Goal: Complete application form

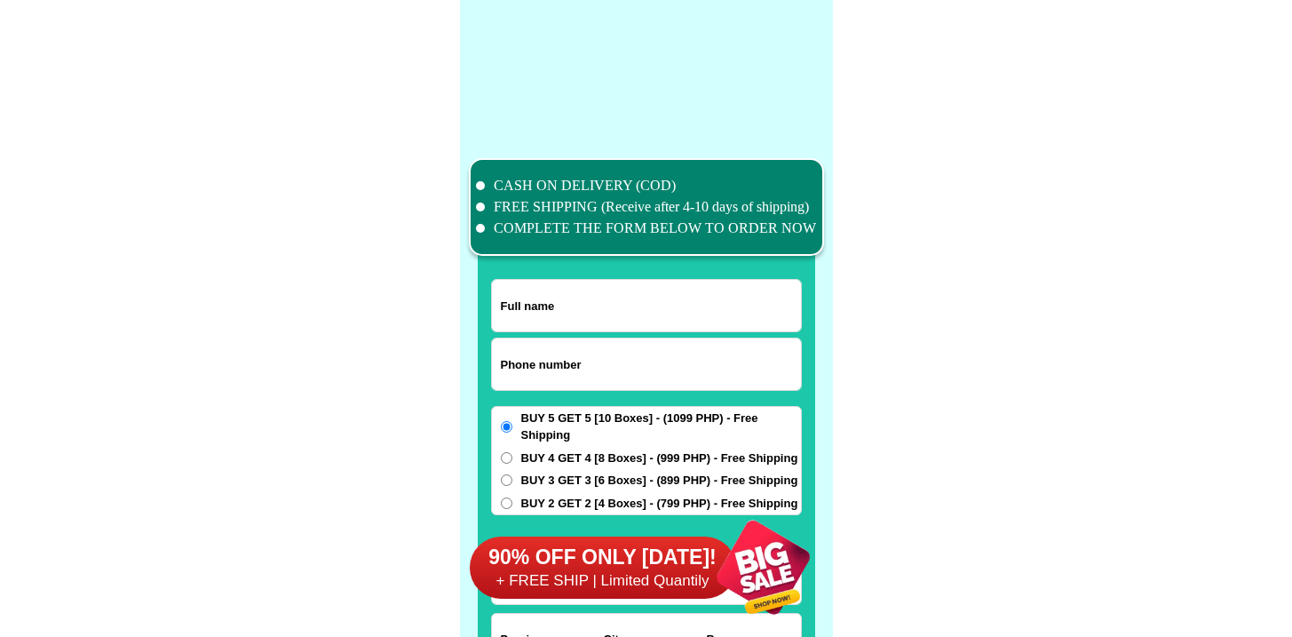
scroll to position [13801, 0]
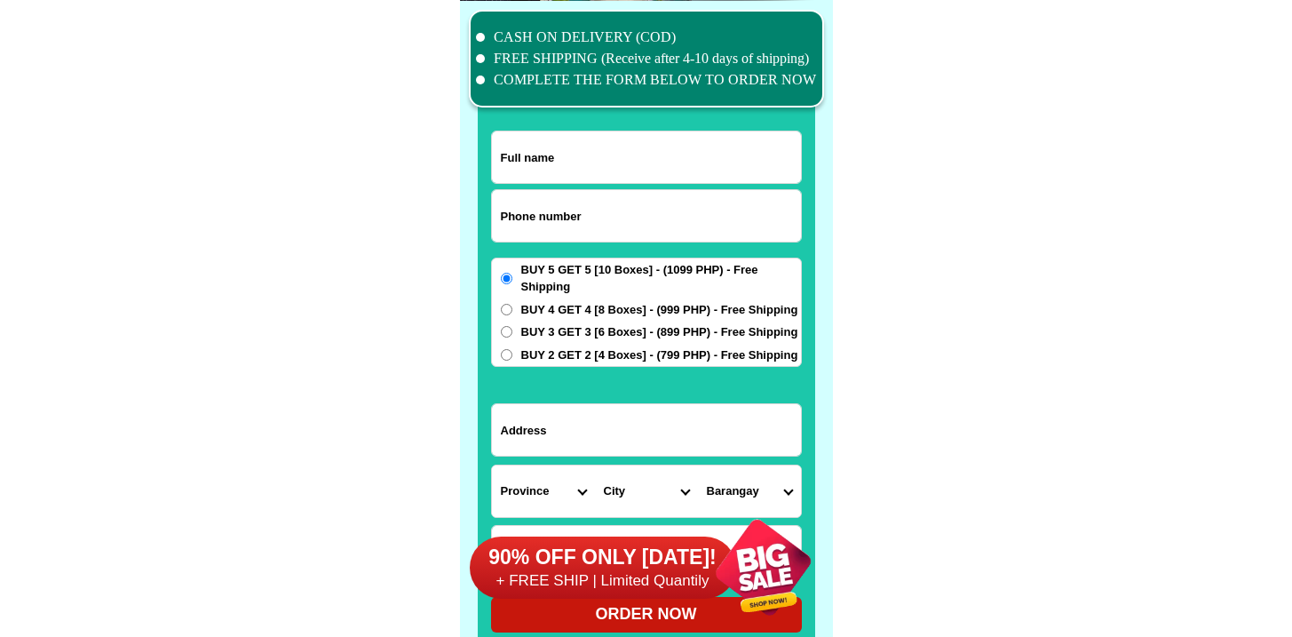
click at [555, 213] on input "Input phone_number" at bounding box center [646, 215] width 309 height 51
paste input "9553673585"
type input "09553673585"
click at [557, 170] on input "Input full_name" at bounding box center [646, 156] width 309 height 51
paste input "[PERSON_NAME]"
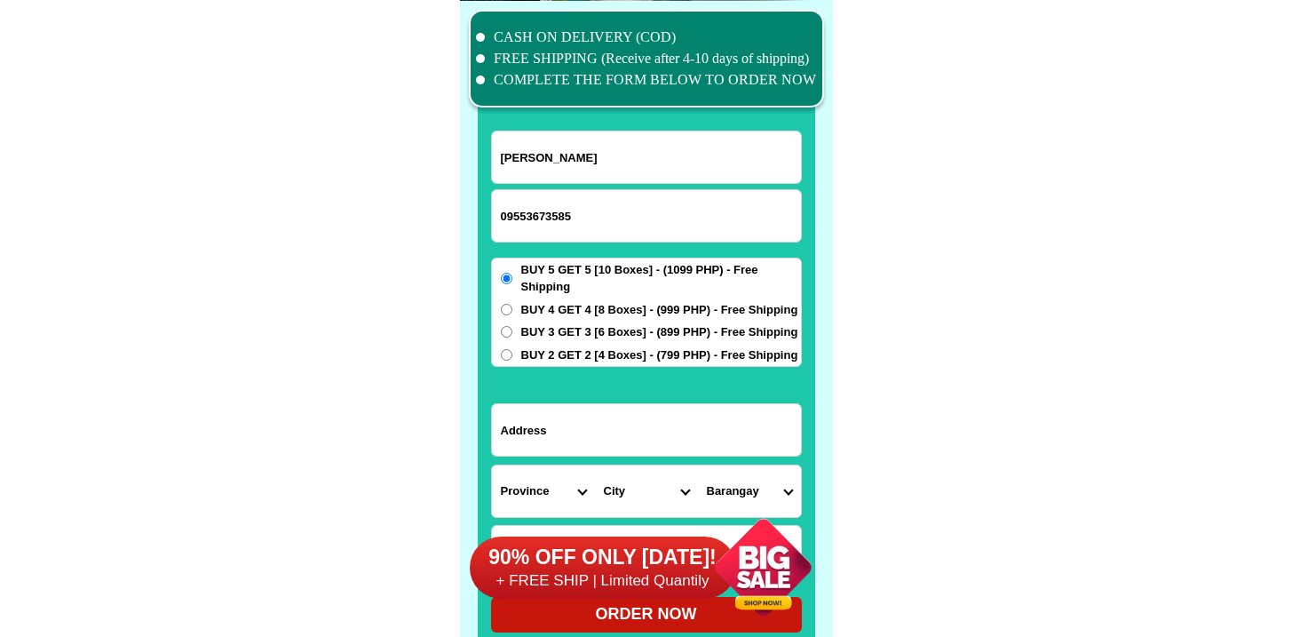
type input "[PERSON_NAME]"
click at [544, 454] on input "Input address" at bounding box center [646, 429] width 309 height 51
paste input "250 Sitio Control Sulipan Apalit [GEOGRAPHIC_DATA]"
type input "250 Sitio Control Sulipan Apalit [GEOGRAPHIC_DATA]"
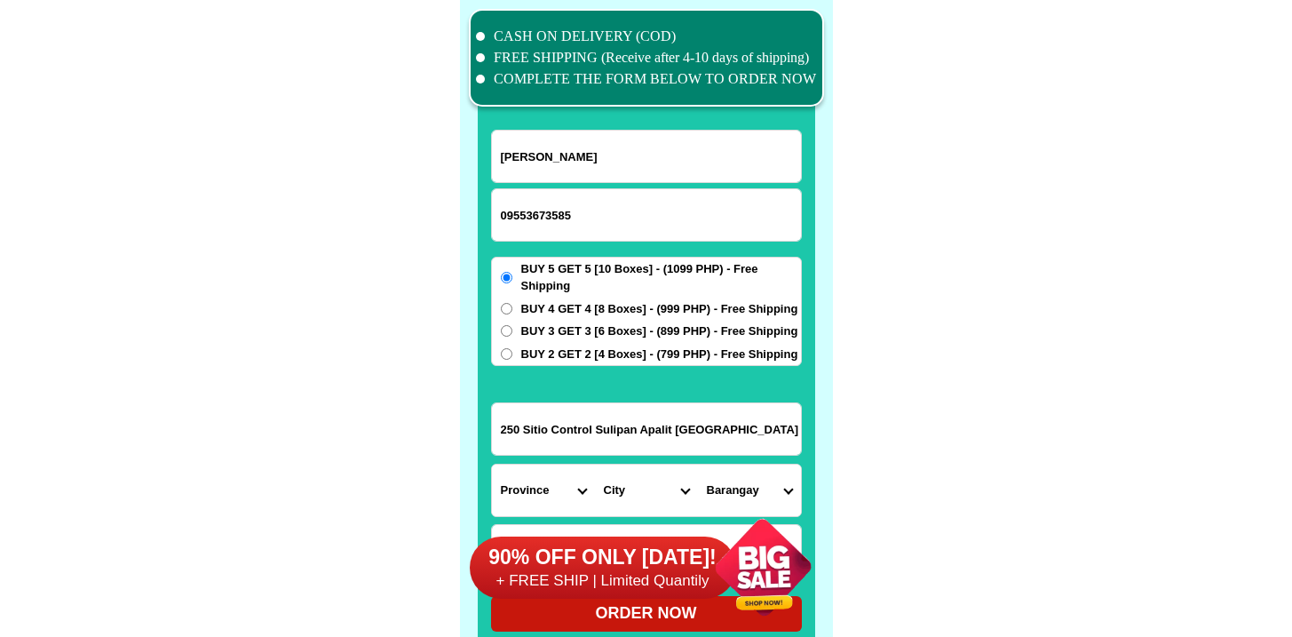
scroll to position [13851, 0]
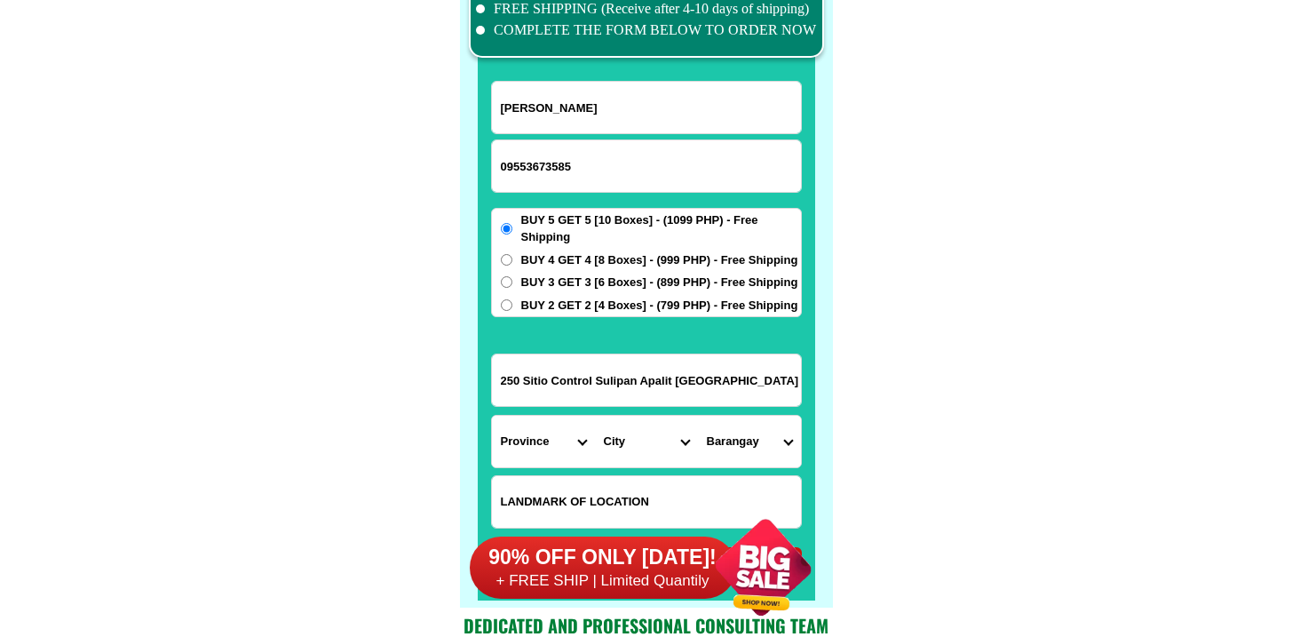
click at [536, 451] on select "Province [GEOGRAPHIC_DATA] [GEOGRAPHIC_DATA][PERSON_NAME][GEOGRAPHIC_DATA][GEOG…" at bounding box center [543, 440] width 103 height 51
select select "63_779"
click at [492, 415] on select "Province [GEOGRAPHIC_DATA] [GEOGRAPHIC_DATA][PERSON_NAME][GEOGRAPHIC_DATA][GEOG…" at bounding box center [543, 440] width 103 height 51
click at [627, 426] on select "City [GEOGRAPHIC_DATA]-city [GEOGRAPHIC_DATA] Arayat Bacolor [GEOGRAPHIC_DATA] …" at bounding box center [646, 440] width 103 height 51
select select "63_7799182"
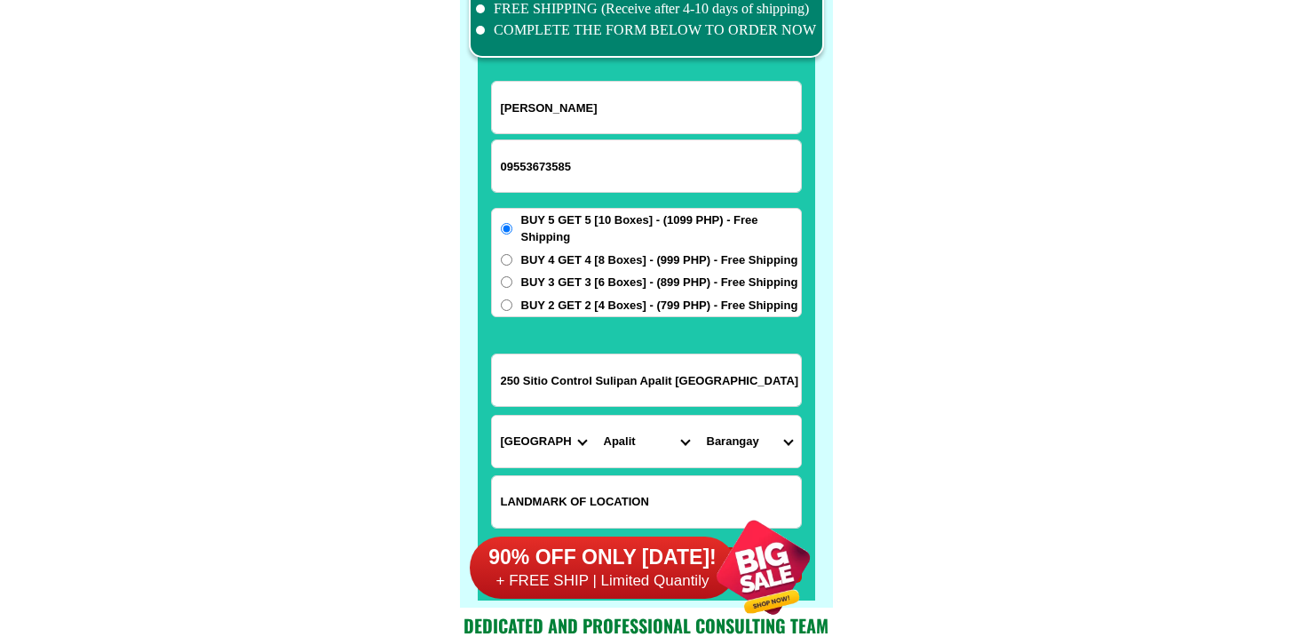
click at [595, 415] on select "City [GEOGRAPHIC_DATA]-city [GEOGRAPHIC_DATA] Arayat Bacolor [GEOGRAPHIC_DATA] …" at bounding box center [646, 440] width 103 height 51
click at [760, 449] on select "Barangay Balucuc [PERSON_NAME] Cansinala [PERSON_NAME] Colgante Paligui Sampalo…" at bounding box center [749, 440] width 103 height 51
select select "63_779918252551"
click at [698, 415] on select "Barangay Balucuc [PERSON_NAME] Cansinala [PERSON_NAME] Colgante Paligui Sampalo…" at bounding box center [749, 440] width 103 height 51
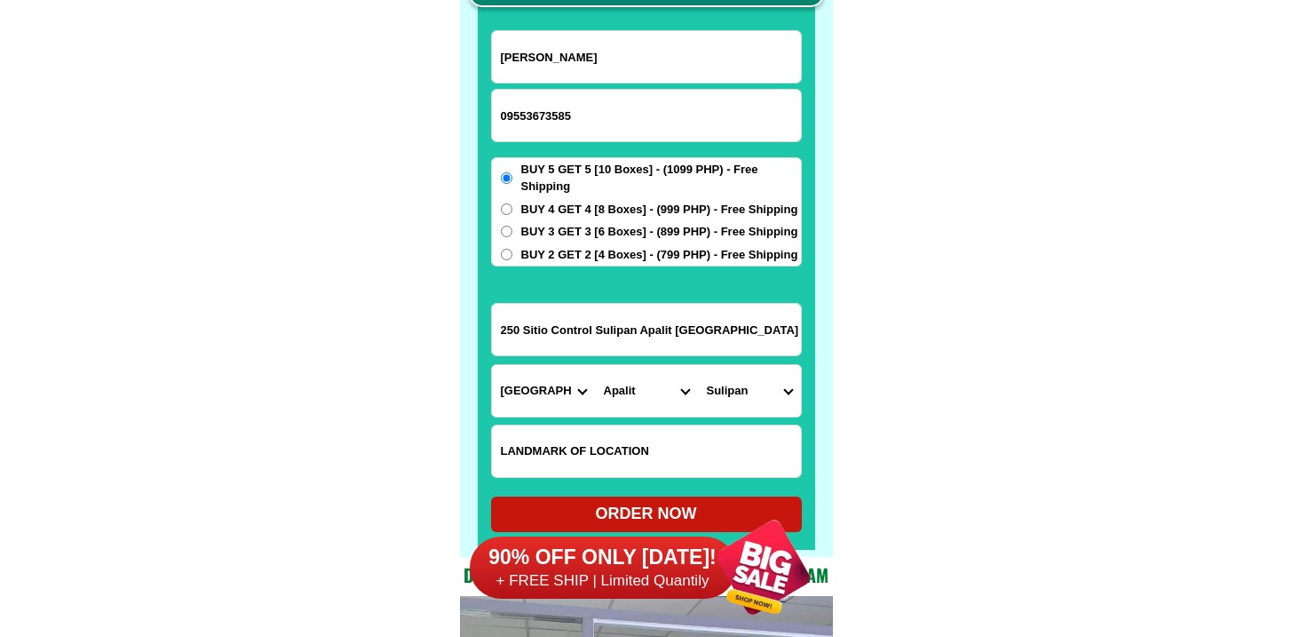
scroll to position [13904, 0]
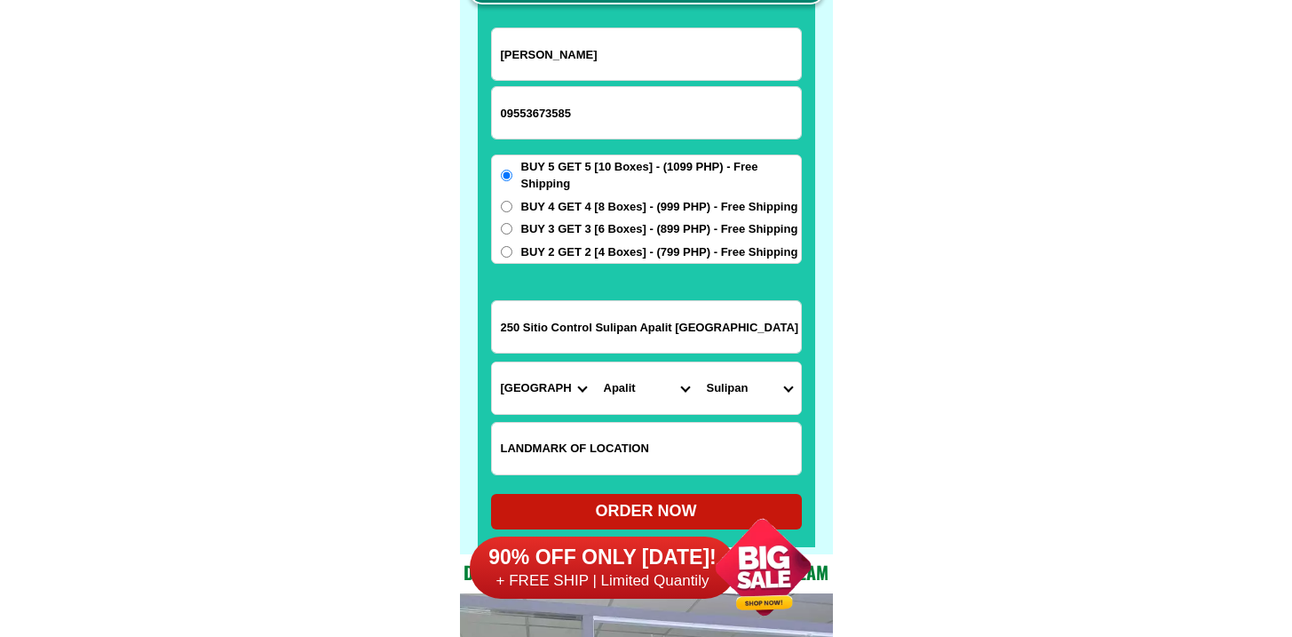
click at [686, 515] on div "90% OFF ONLY [DATE]! + FREE SHIP | Limited Quantily" at bounding box center [651, 566] width 363 height 139
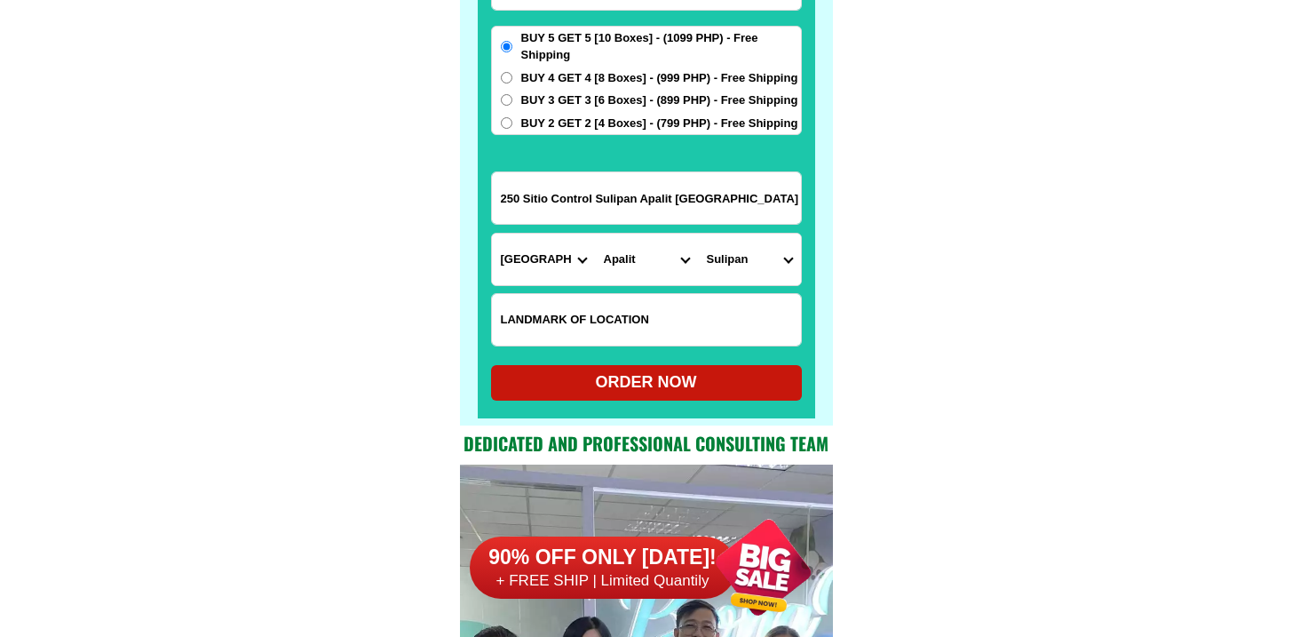
scroll to position [14036, 0]
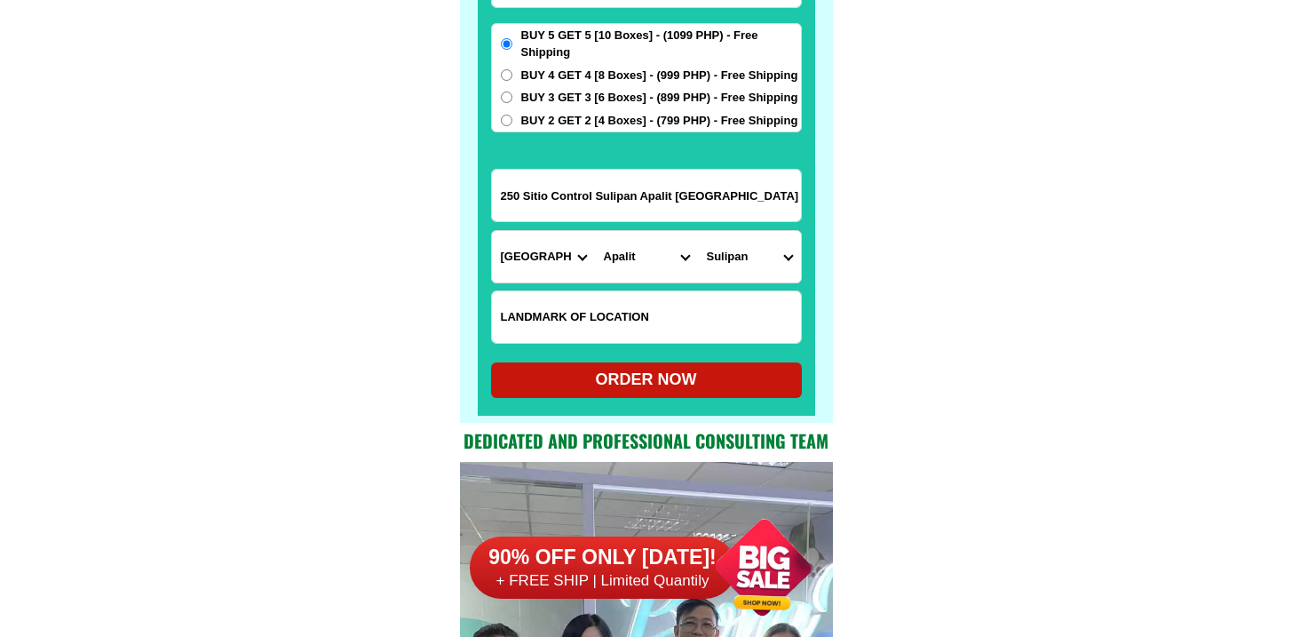
click at [655, 372] on div "ORDER NOW" at bounding box center [646, 380] width 311 height 24
radio input "true"
